Goal: Use online tool/utility: Use online tool/utility

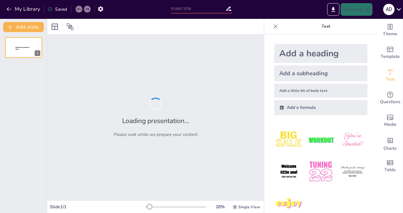
type input "Pinduoduo: Как оптимизировать покупки и увеличить экономию"
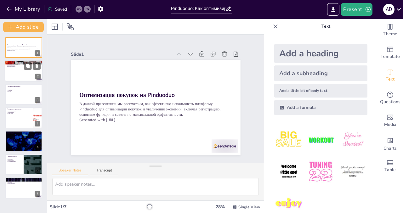
click at [16, 70] on div at bounding box center [24, 70] width 38 height 21
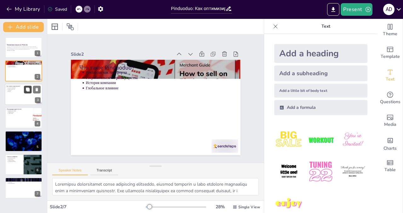
click at [24, 90] on button at bounding box center [28, 90] width 8 height 8
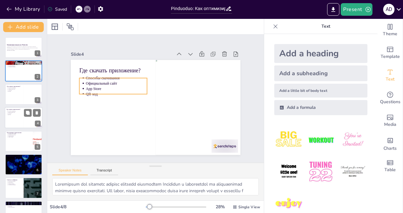
click at [18, 115] on p "QR-код" at bounding box center [15, 114] width 14 height 1
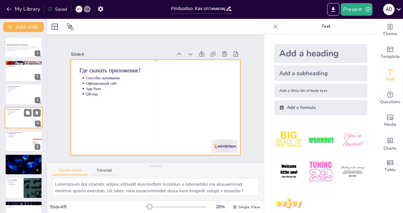
click at [21, 121] on div at bounding box center [24, 117] width 38 height 21
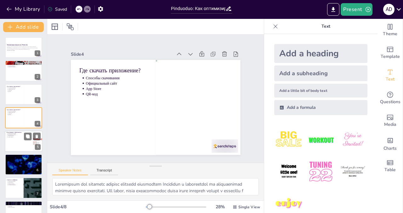
click at [18, 140] on div at bounding box center [24, 141] width 38 height 21
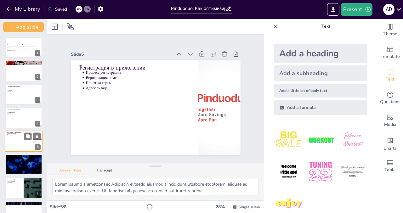
scroll to position [14, 0]
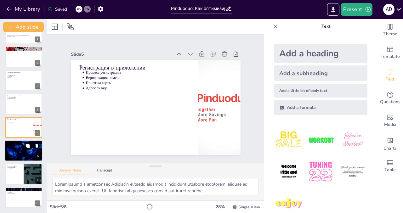
click at [26, 147] on icon at bounding box center [27, 145] width 4 height 4
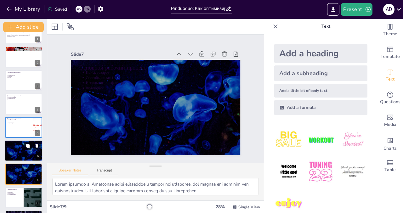
scroll to position [37, 0]
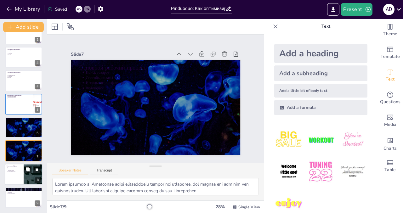
click at [18, 169] on p "Иероглиф Pin" at bounding box center [15, 168] width 14 height 1
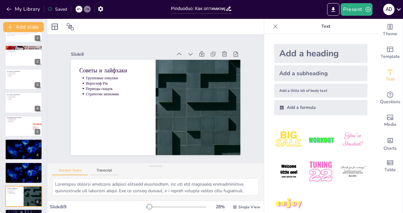
scroll to position [0, 0]
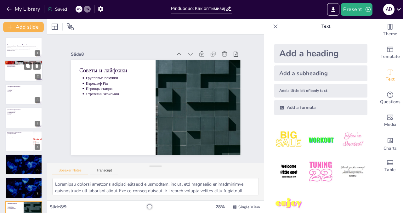
click at [15, 73] on div at bounding box center [24, 70] width 38 height 21
type textarea "Loremipsu dolorsitamet conse adipiscing elitseddo, eiusmod temporin u labo etdo…"
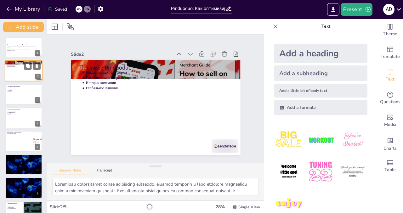
click at [15, 73] on div at bounding box center [24, 70] width 38 height 21
click at [214, 159] on div at bounding box center [199, 170] width 30 height 23
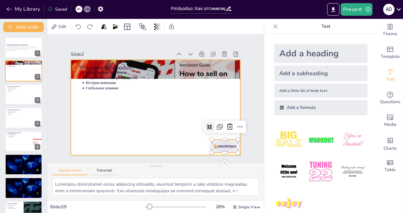
click at [165, 137] on div at bounding box center [151, 107] width 193 height 156
